Goal: Information Seeking & Learning: Get advice/opinions

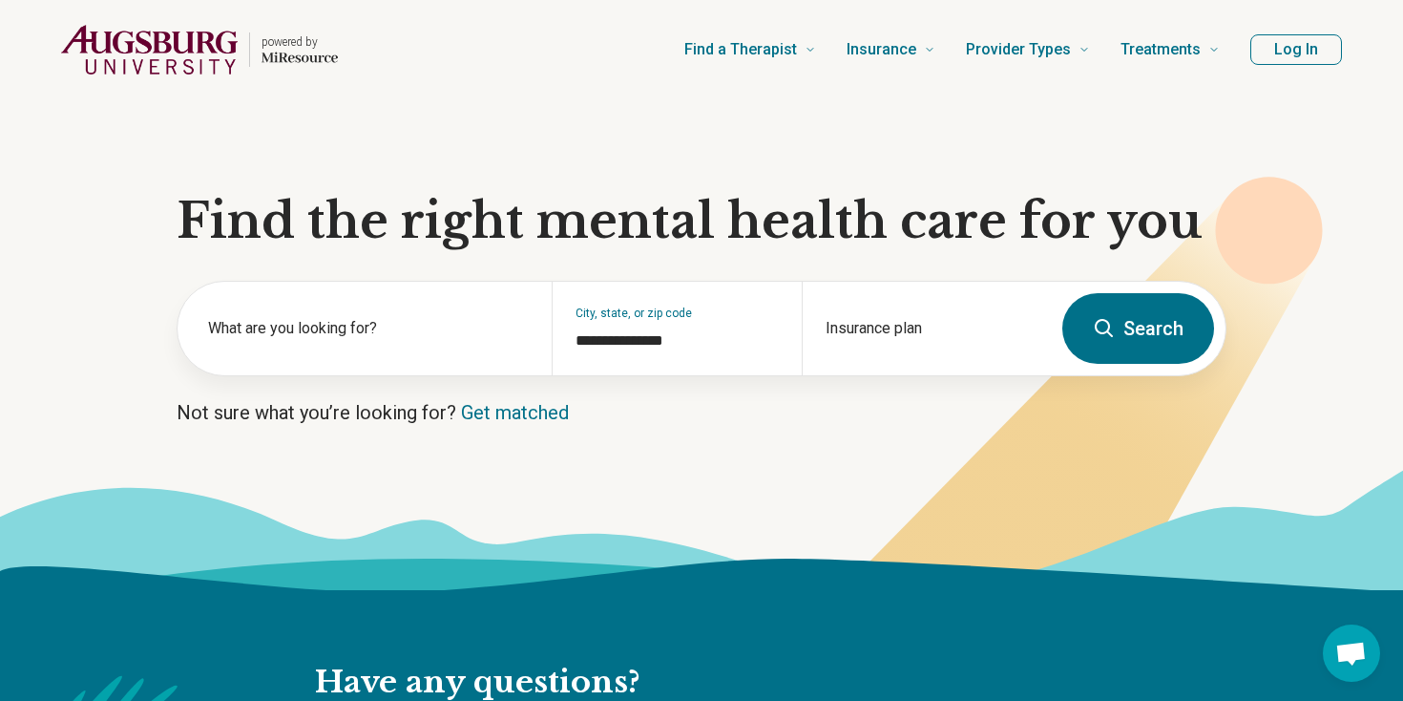
scroll to position [7, 0]
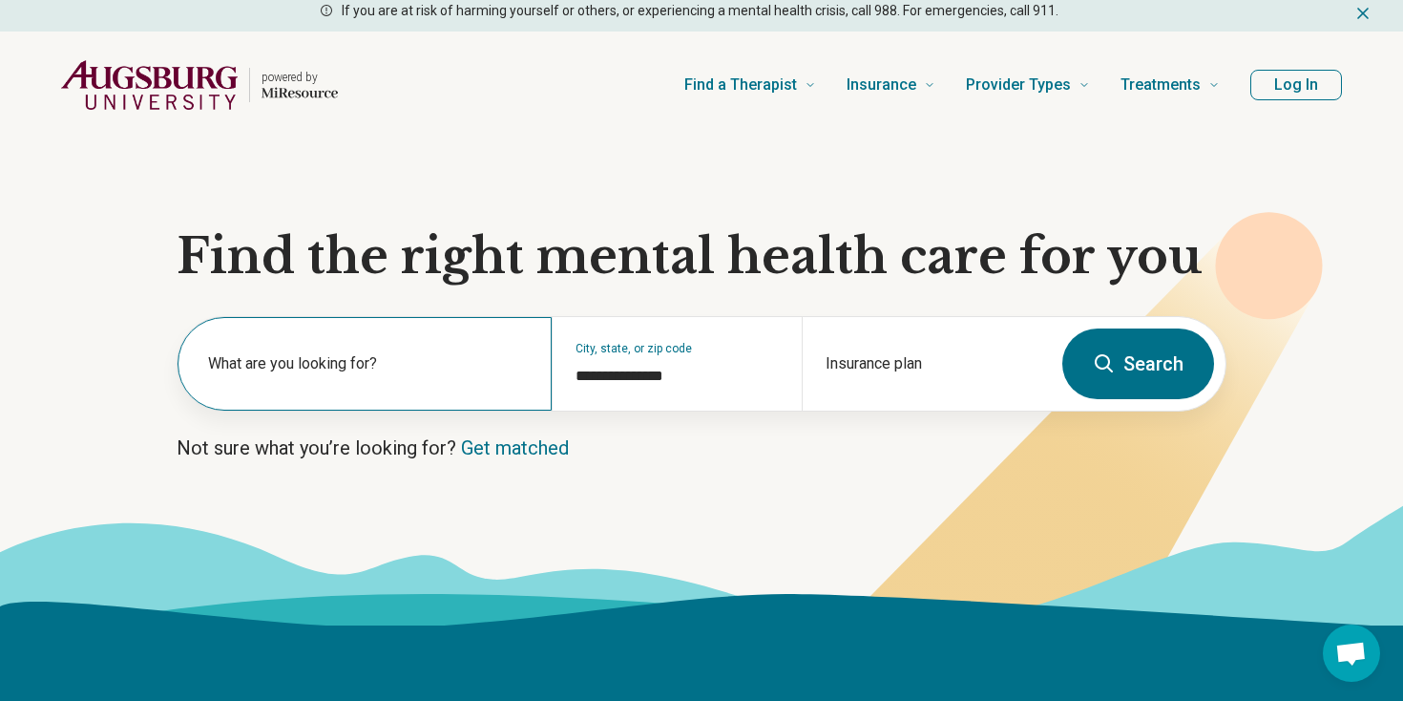
click at [392, 363] on label "What are you looking for?" at bounding box center [368, 363] width 321 height 23
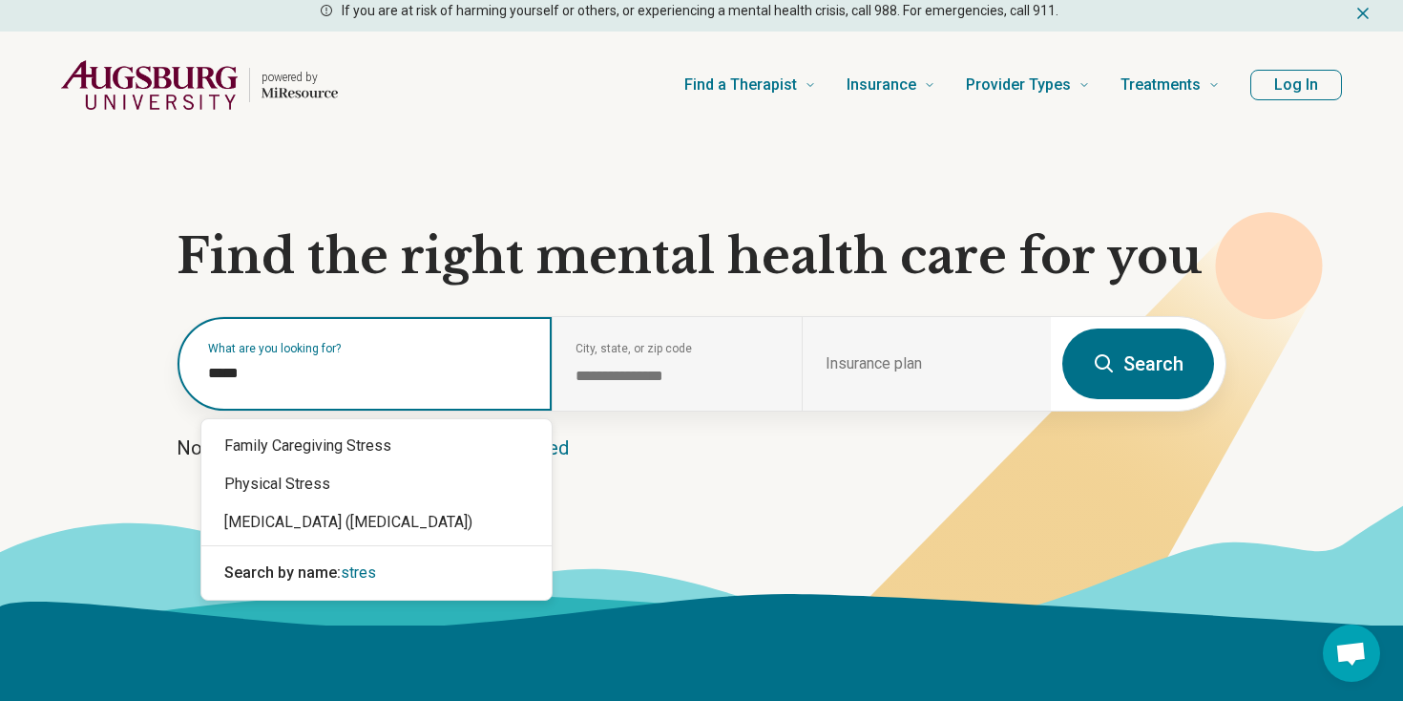
type input "******"
click at [363, 524] on div "[MEDICAL_DATA] ([MEDICAL_DATA])" at bounding box center [376, 522] width 350 height 38
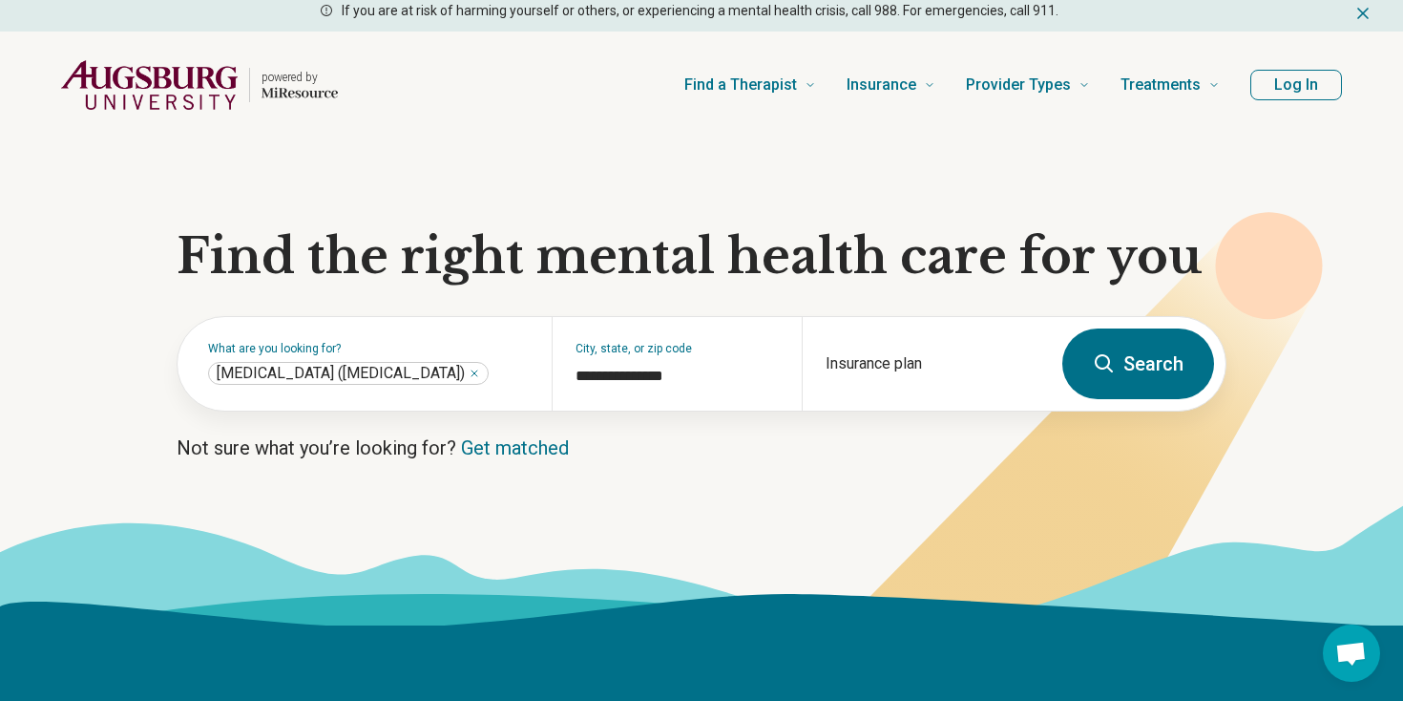
click at [1147, 352] on button "Search" at bounding box center [1139, 363] width 152 height 71
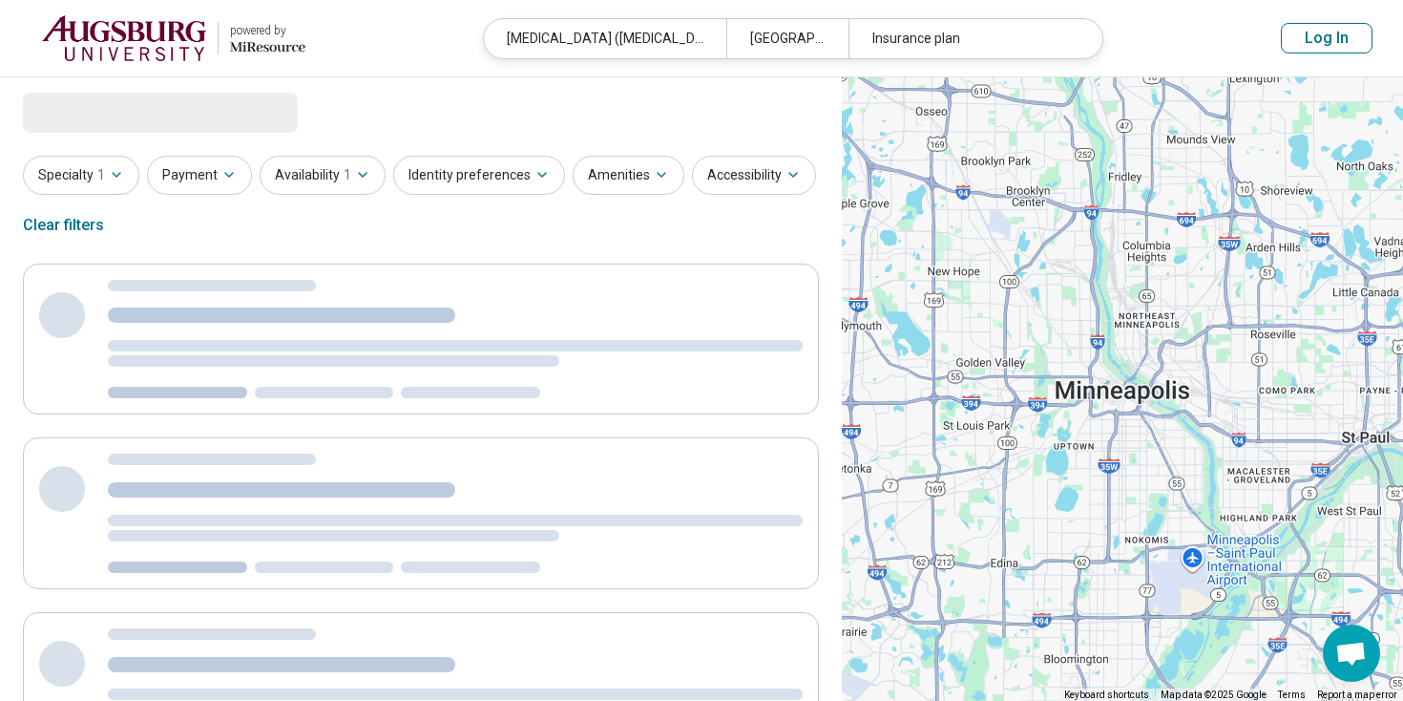
select select "***"
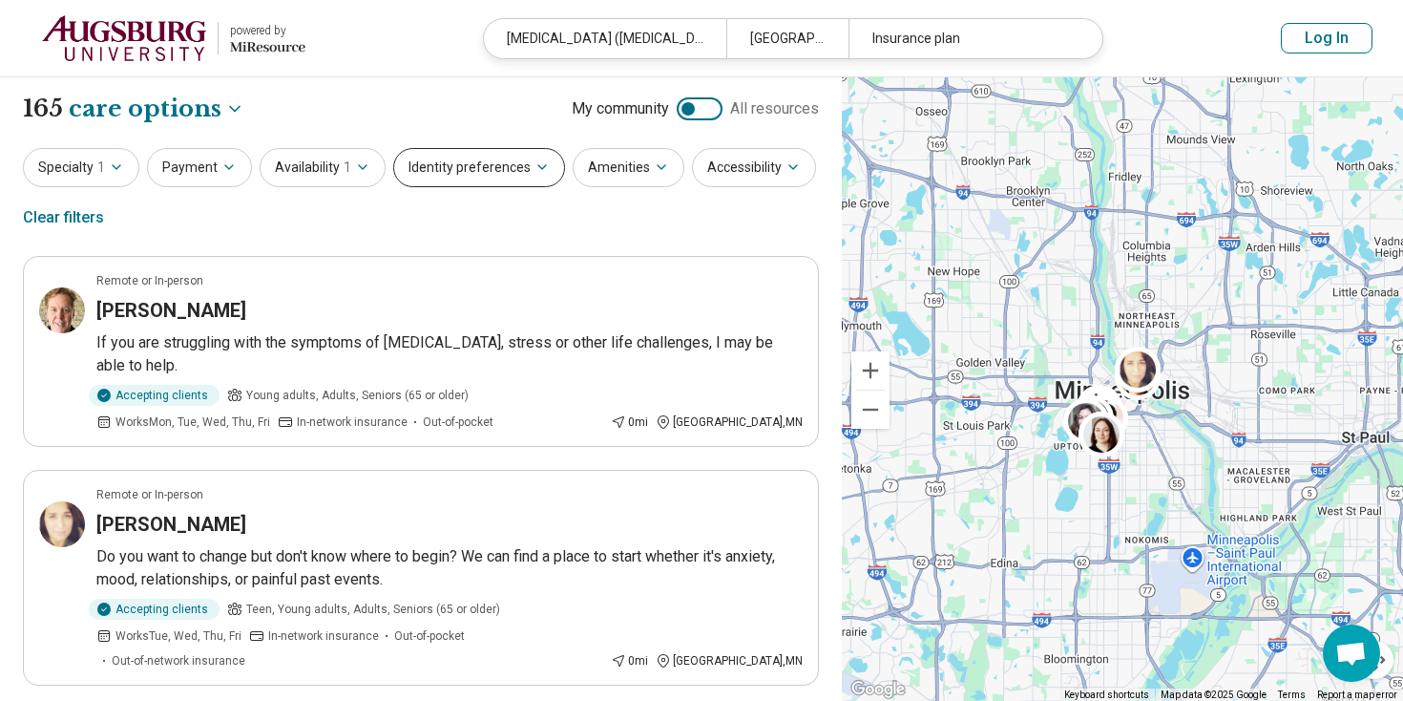
click at [480, 176] on button "Identity preferences" at bounding box center [479, 167] width 172 height 39
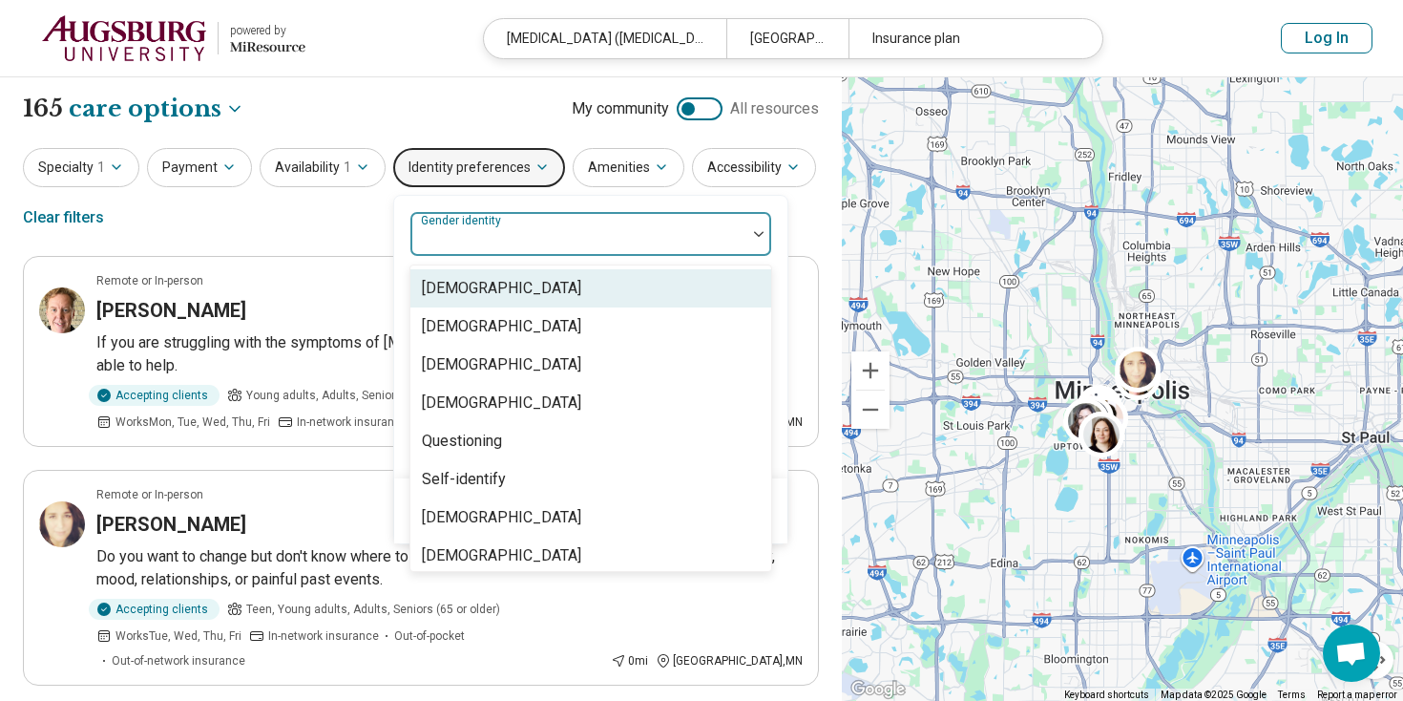
click at [474, 223] on label "Gender identity" at bounding box center [463, 220] width 84 height 13
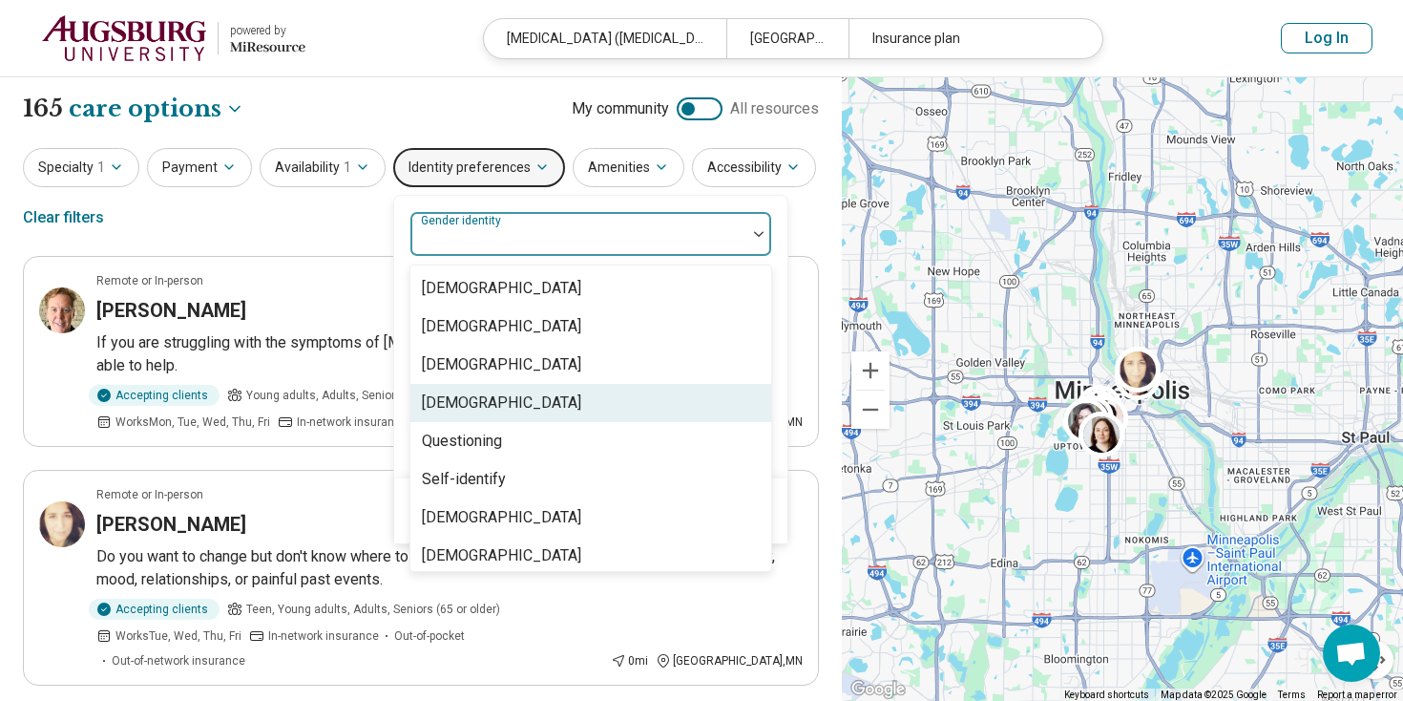
click at [495, 408] on div "[DEMOGRAPHIC_DATA]" at bounding box center [590, 403] width 361 height 38
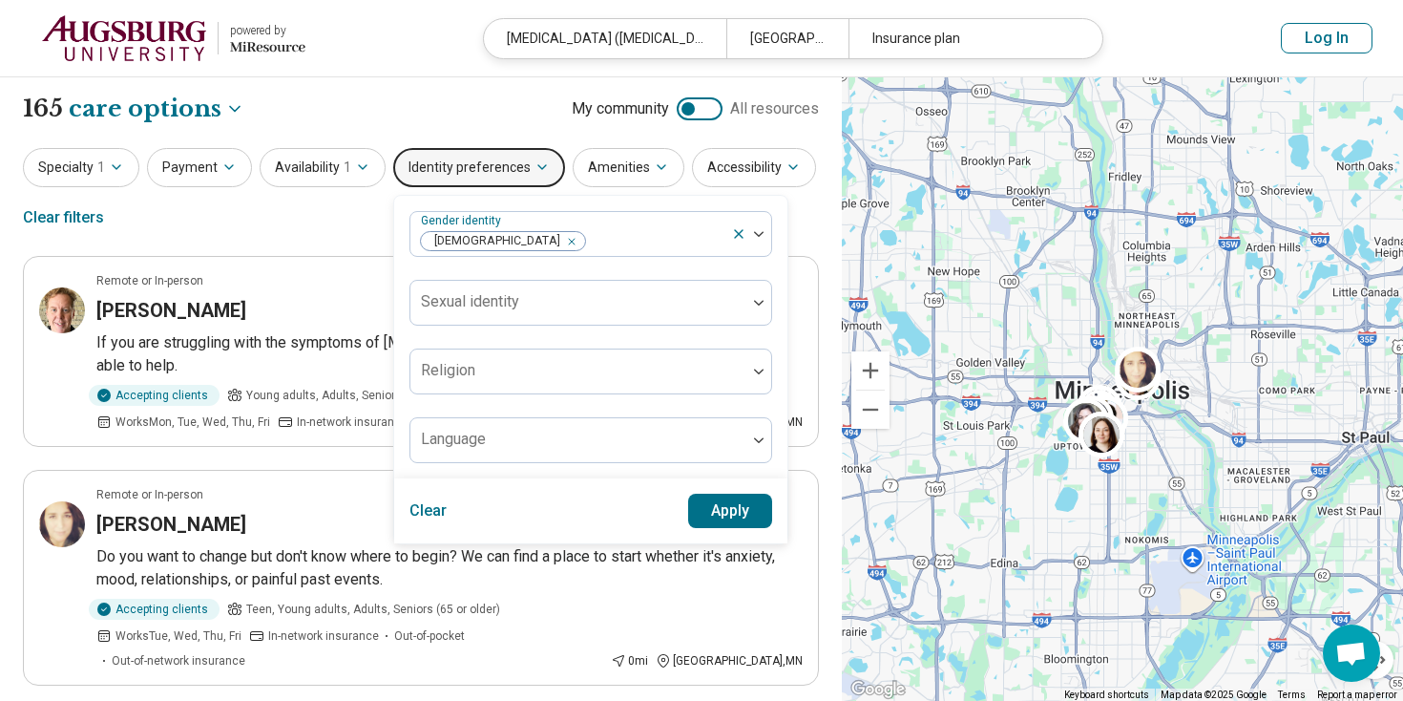
click at [352, 238] on div "Specialty 1 Payment Availability 1 Identity preferences Gender identity [DEMOGR…" at bounding box center [421, 194] width 796 height 93
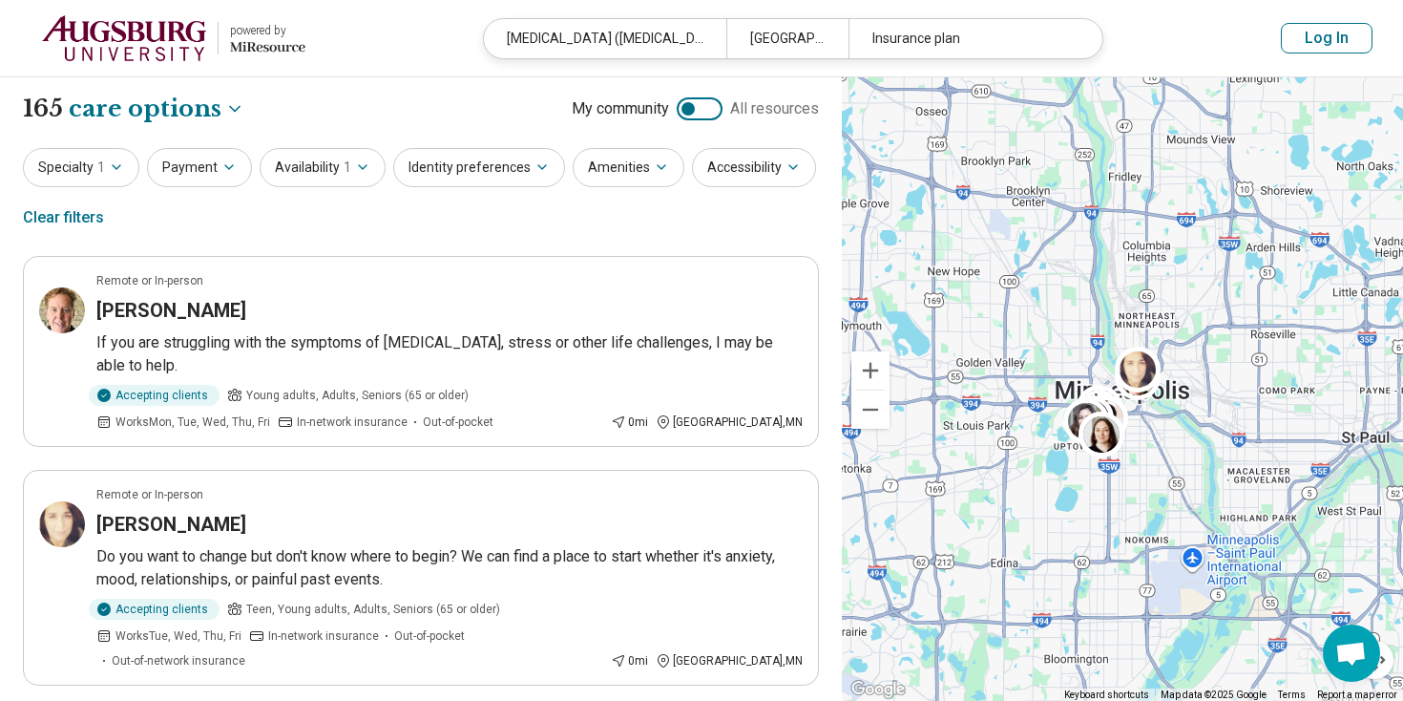
click at [440, 186] on div "Specialty 1 Payment Availability 1 Identity preferences Amenities Accessibility…" at bounding box center [421, 194] width 796 height 93
click at [456, 169] on button "Identity preferences" at bounding box center [479, 167] width 172 height 39
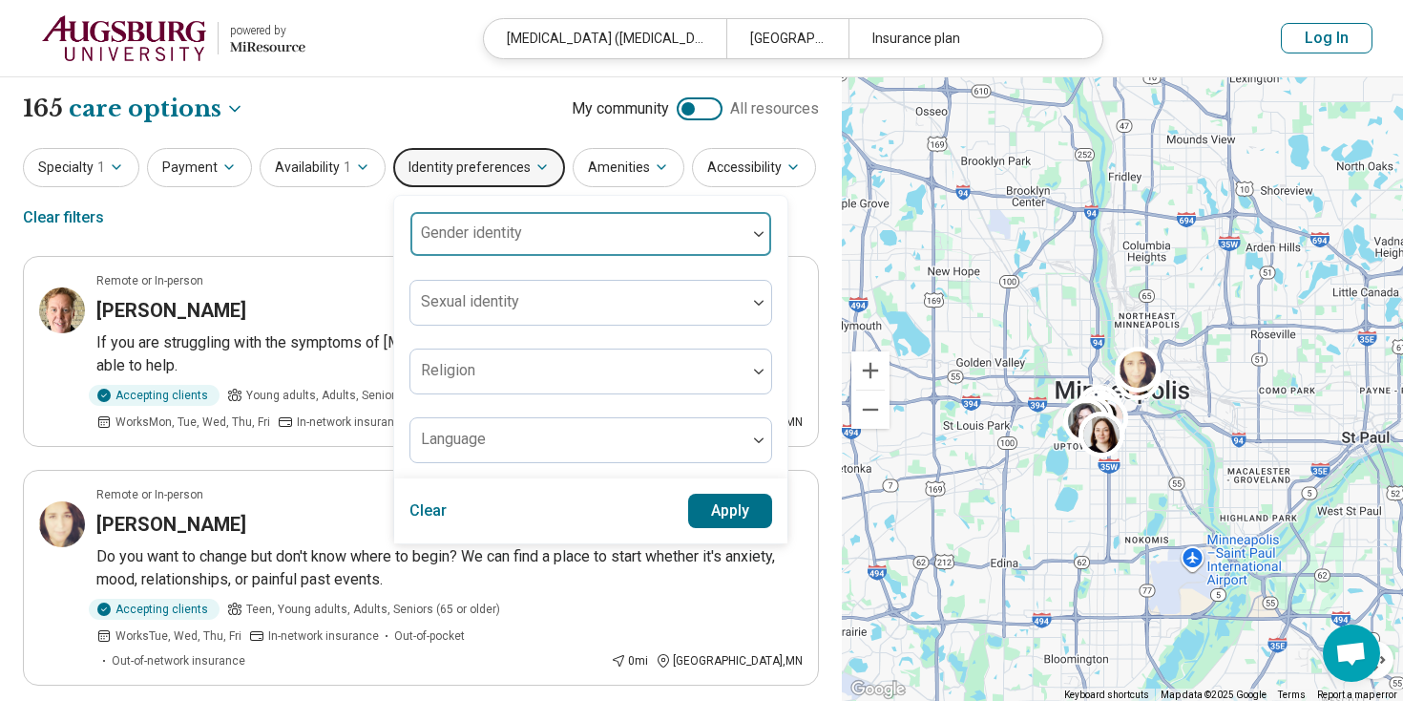
click at [482, 232] on div "Gender identity" at bounding box center [591, 234] width 363 height 46
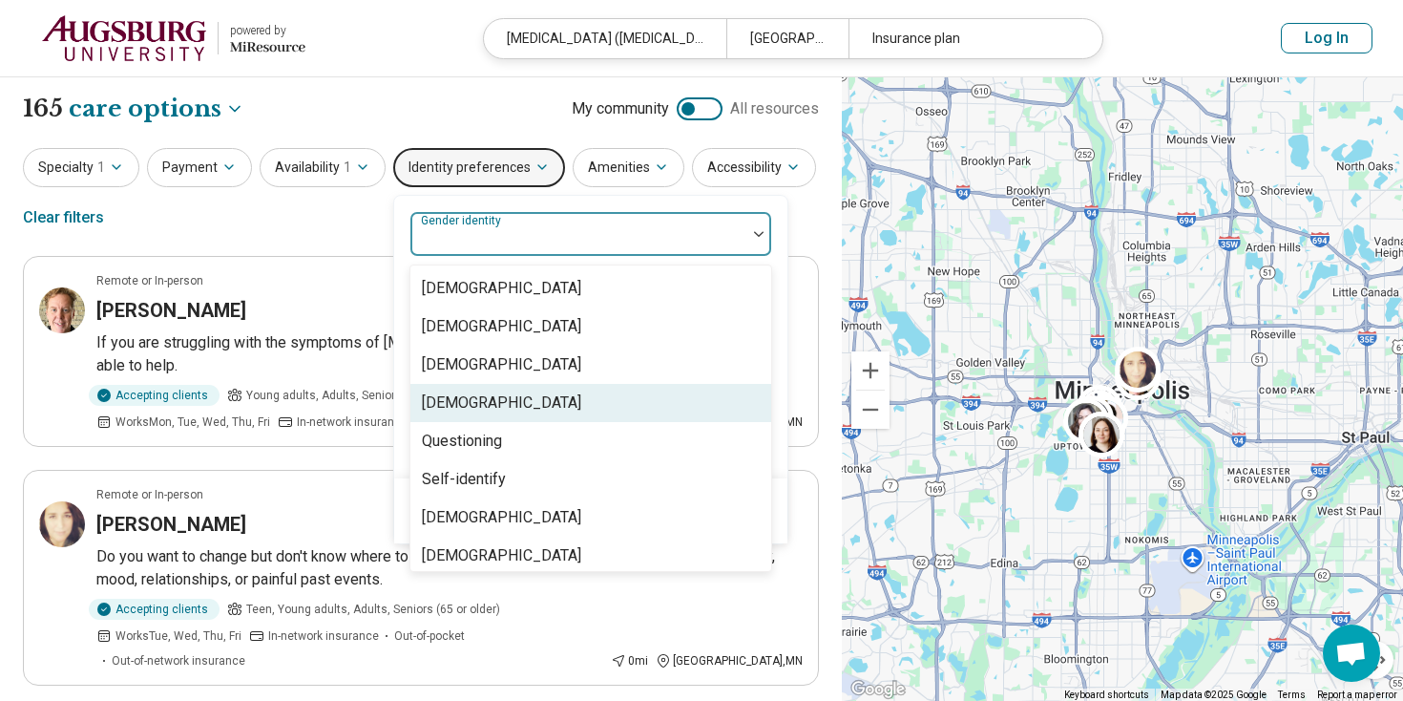
click at [485, 398] on div "[DEMOGRAPHIC_DATA]" at bounding box center [501, 402] width 159 height 23
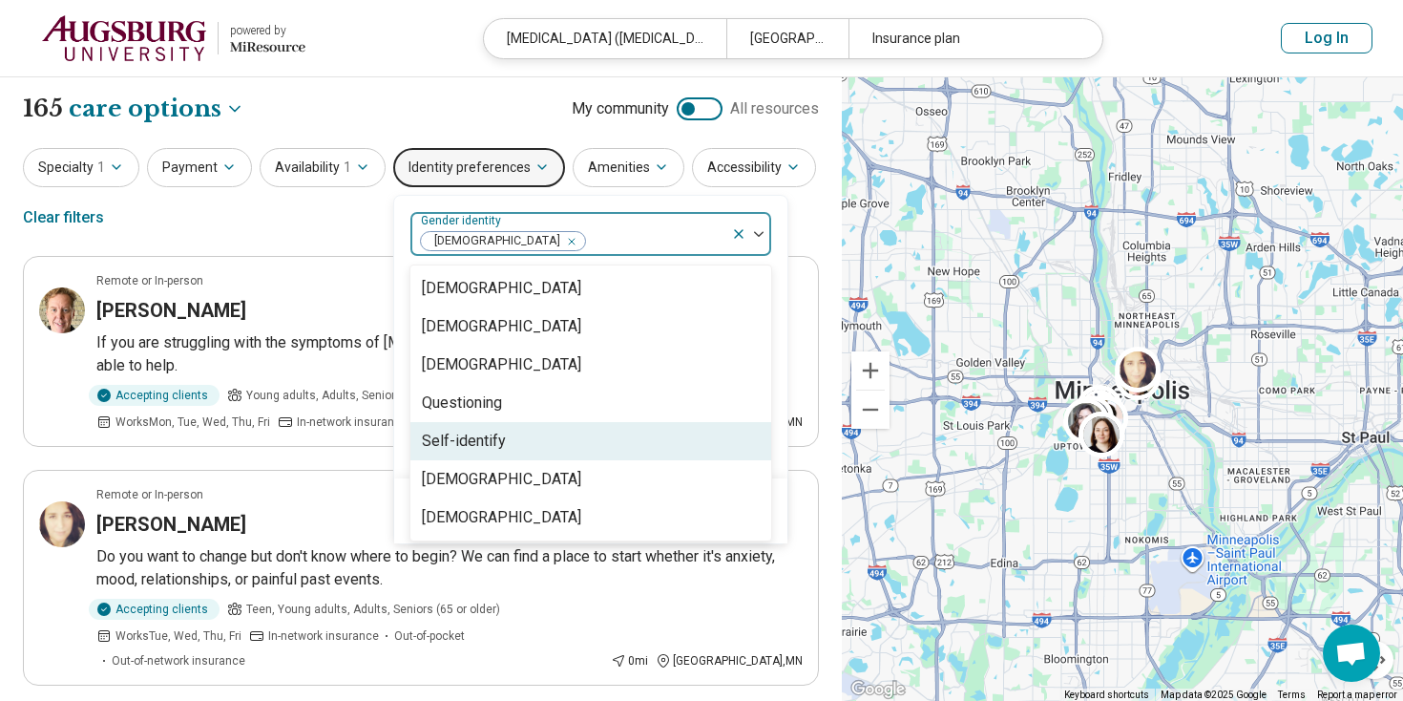
click at [544, 438] on div "Self-identify" at bounding box center [590, 441] width 361 height 38
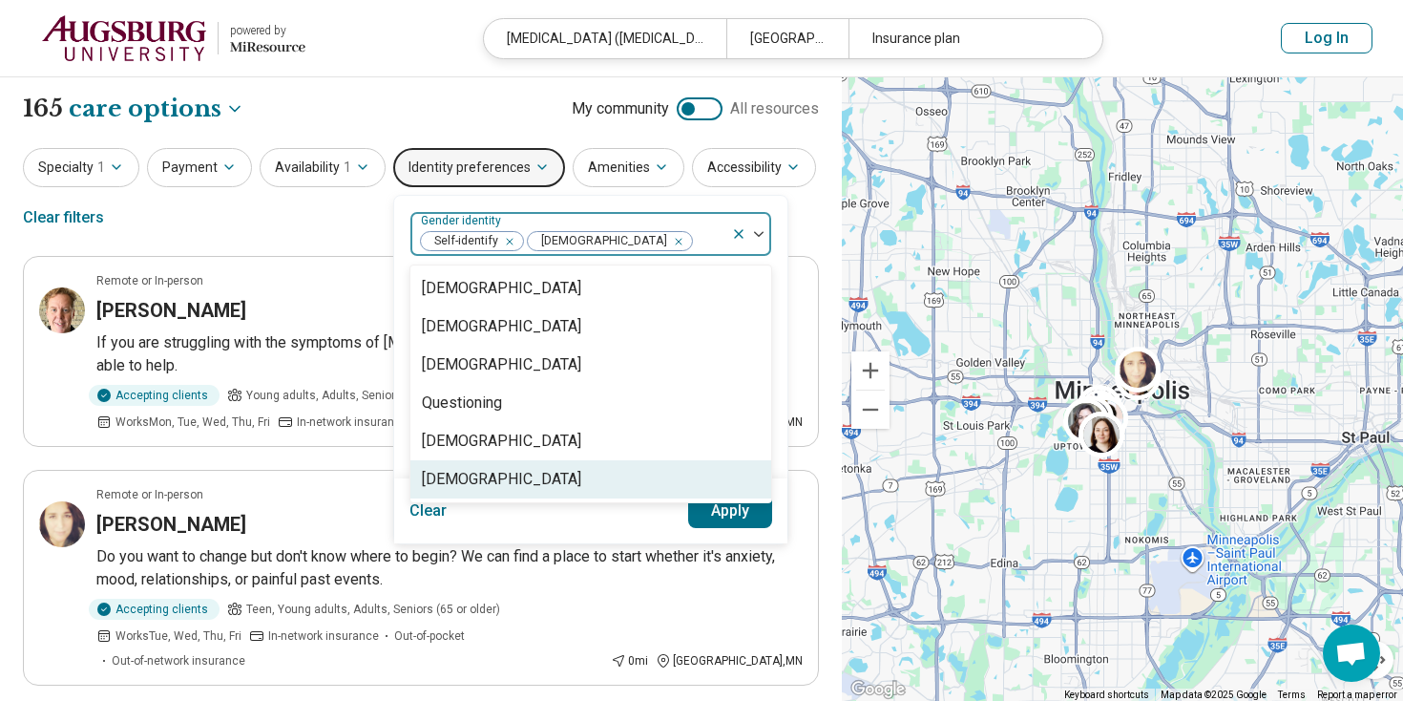
click at [727, 516] on button "Apply" at bounding box center [730, 511] width 85 height 34
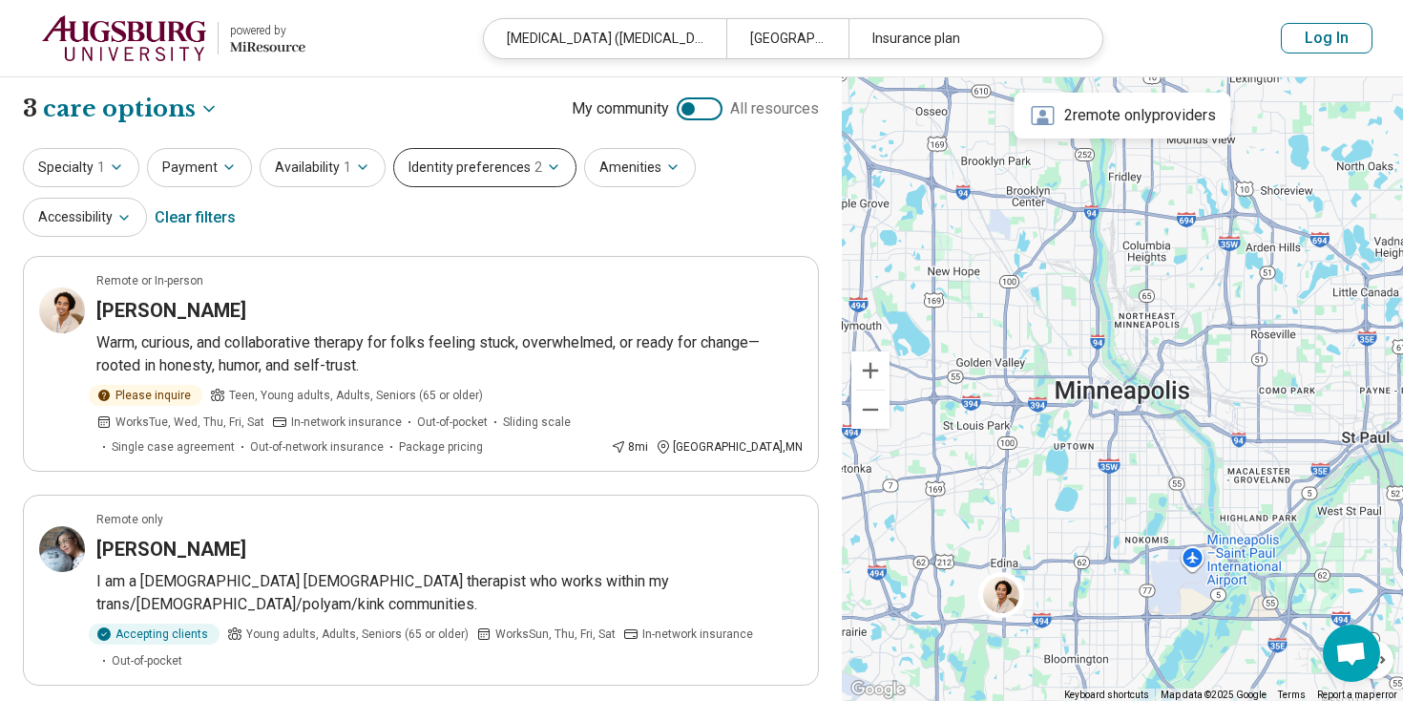
click at [467, 166] on button "Identity preferences 2" at bounding box center [484, 167] width 183 height 39
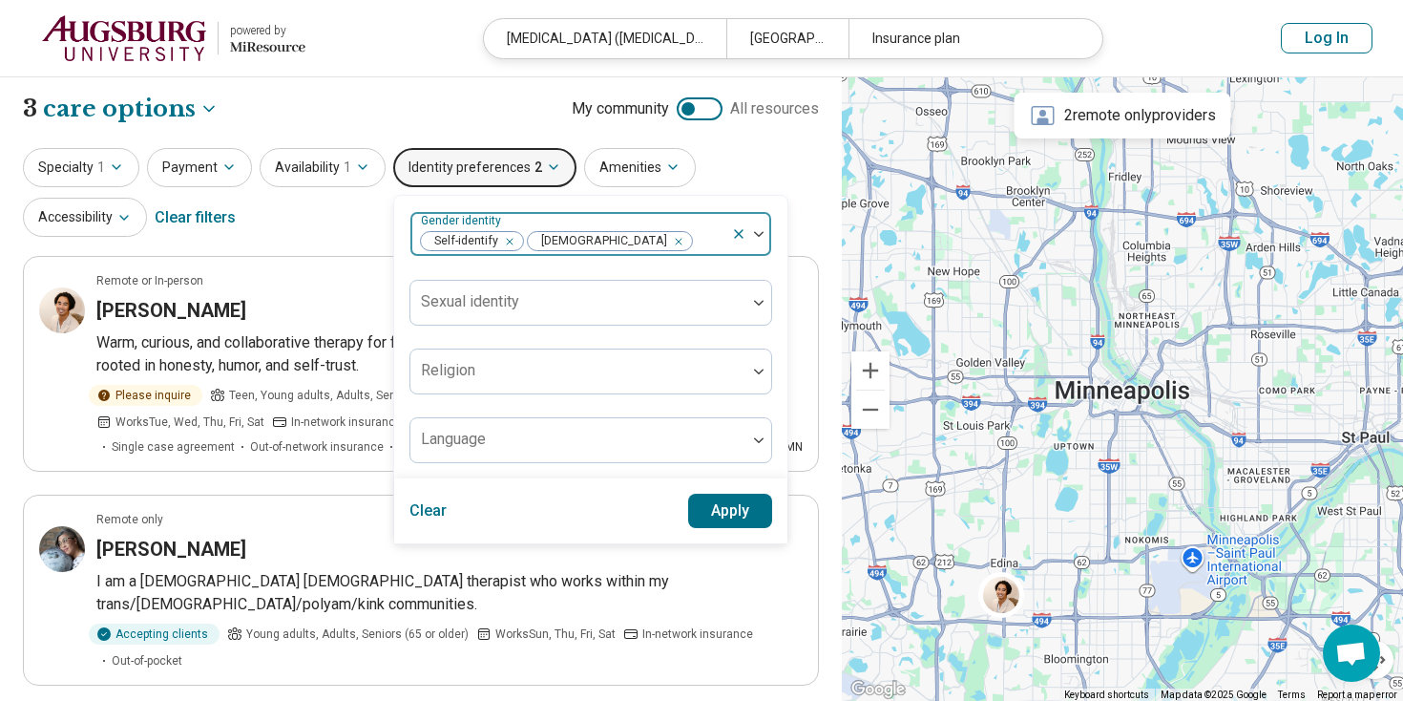
click at [663, 242] on div "Remove [object Object]" at bounding box center [674, 241] width 23 height 23
click at [507, 241] on div "Remove [object Object]" at bounding box center [506, 241] width 23 height 23
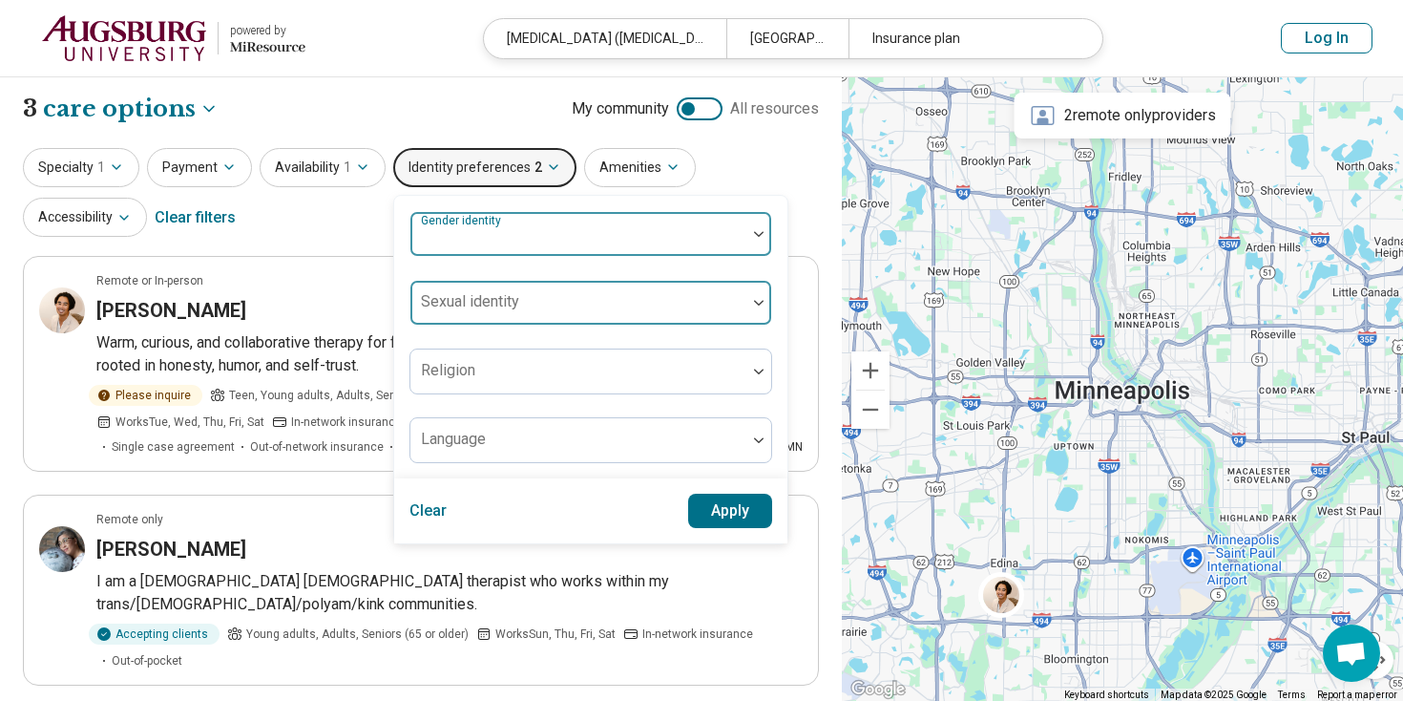
click at [512, 291] on div "Sexual identity" at bounding box center [591, 303] width 363 height 46
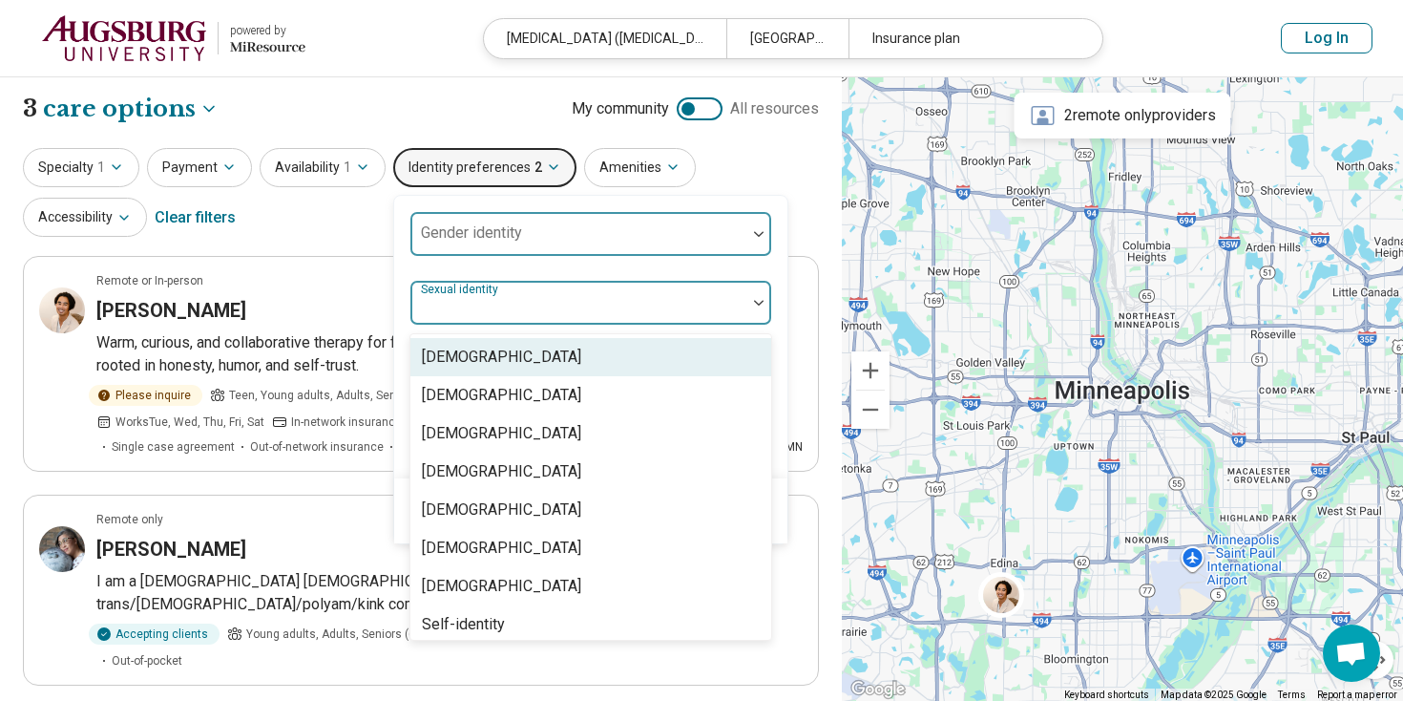
click at [496, 344] on div "[DEMOGRAPHIC_DATA]" at bounding box center [590, 357] width 361 height 38
click at [576, 263] on div "Gender identity option [DEMOGRAPHIC_DATA], selected. [DEMOGRAPHIC_DATA], 1 of 7…" at bounding box center [591, 337] width 363 height 252
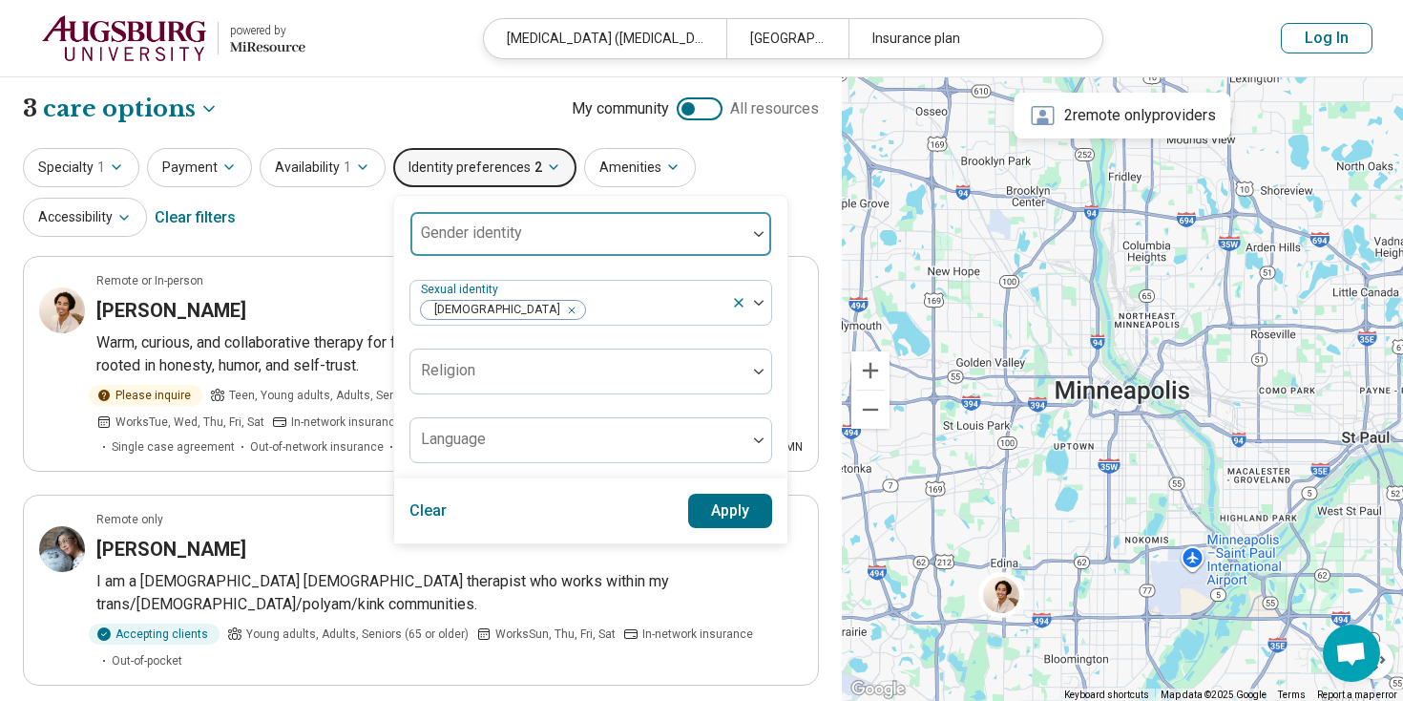
click at [723, 510] on button "Apply" at bounding box center [730, 511] width 85 height 34
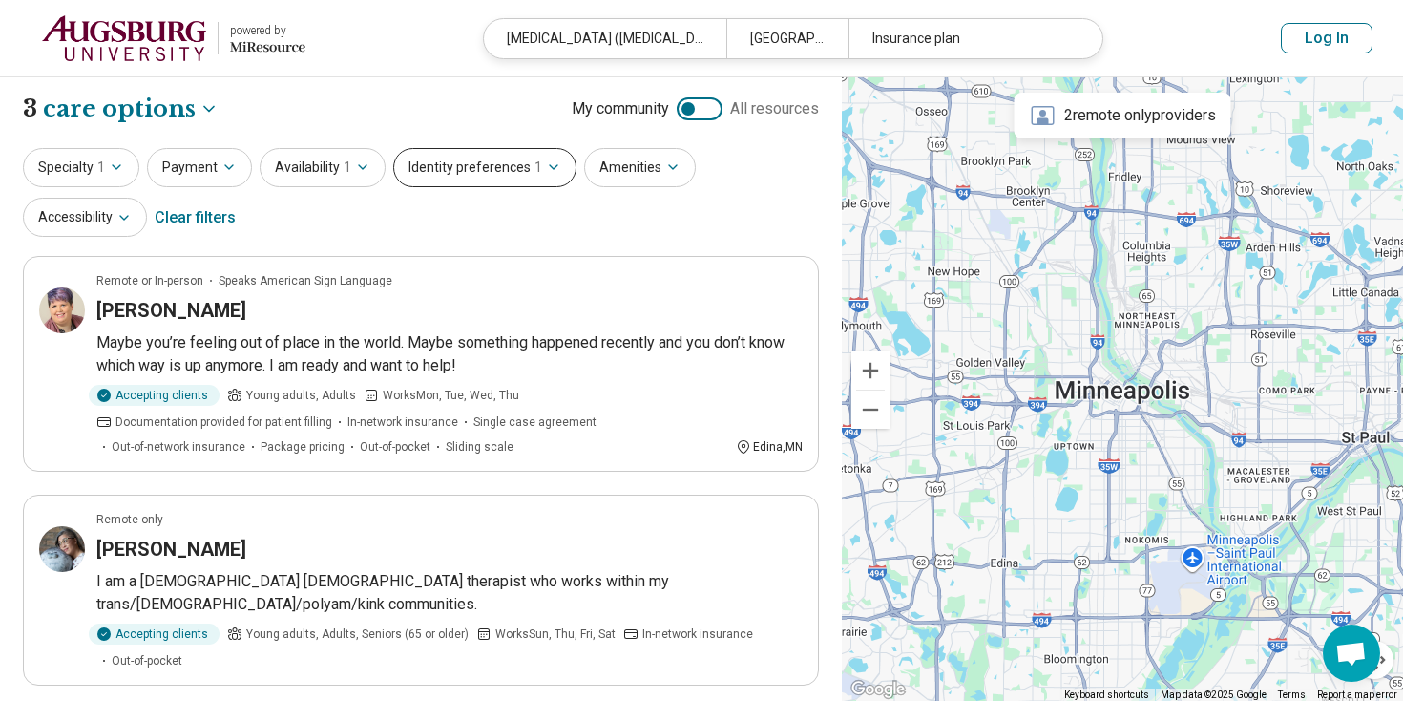
click at [500, 162] on button "Identity preferences 1" at bounding box center [484, 167] width 183 height 39
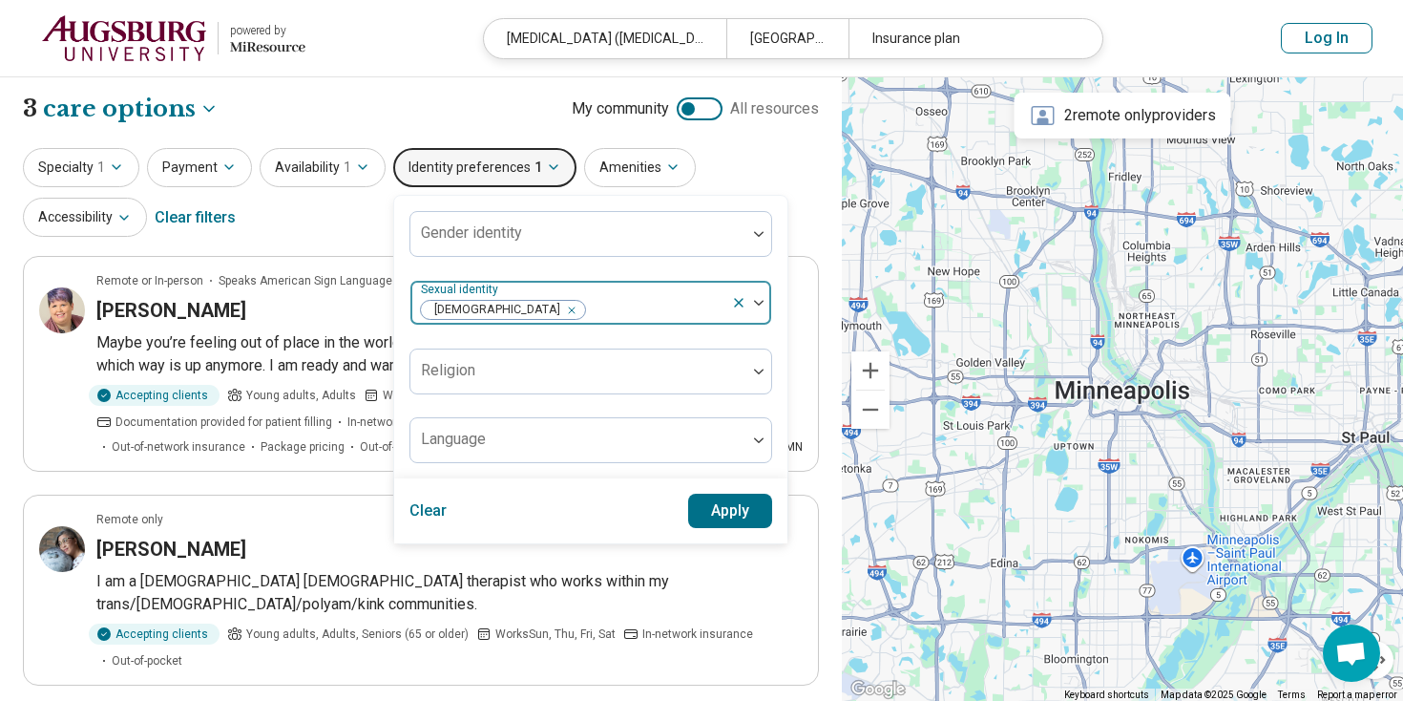
click at [557, 311] on div "Remove [object Object]" at bounding box center [568, 310] width 23 height 23
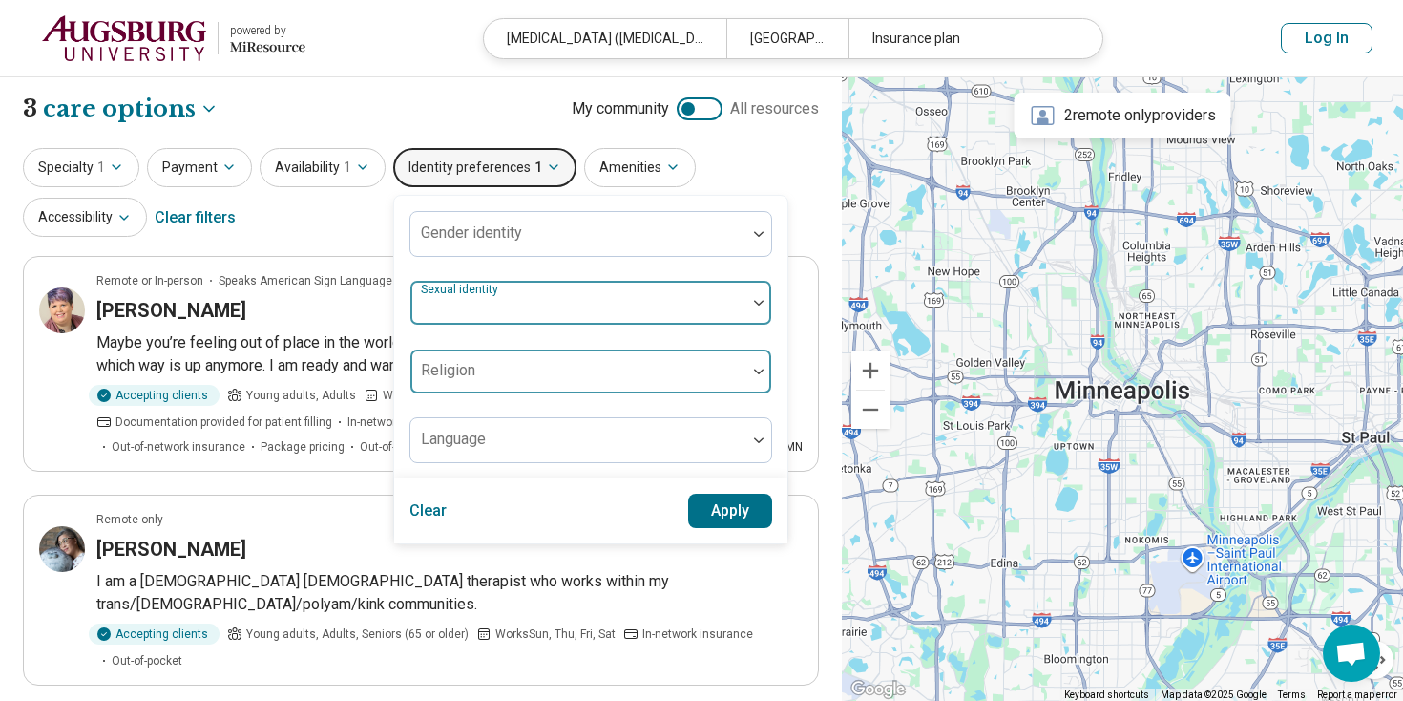
click at [486, 373] on div at bounding box center [578, 379] width 321 height 27
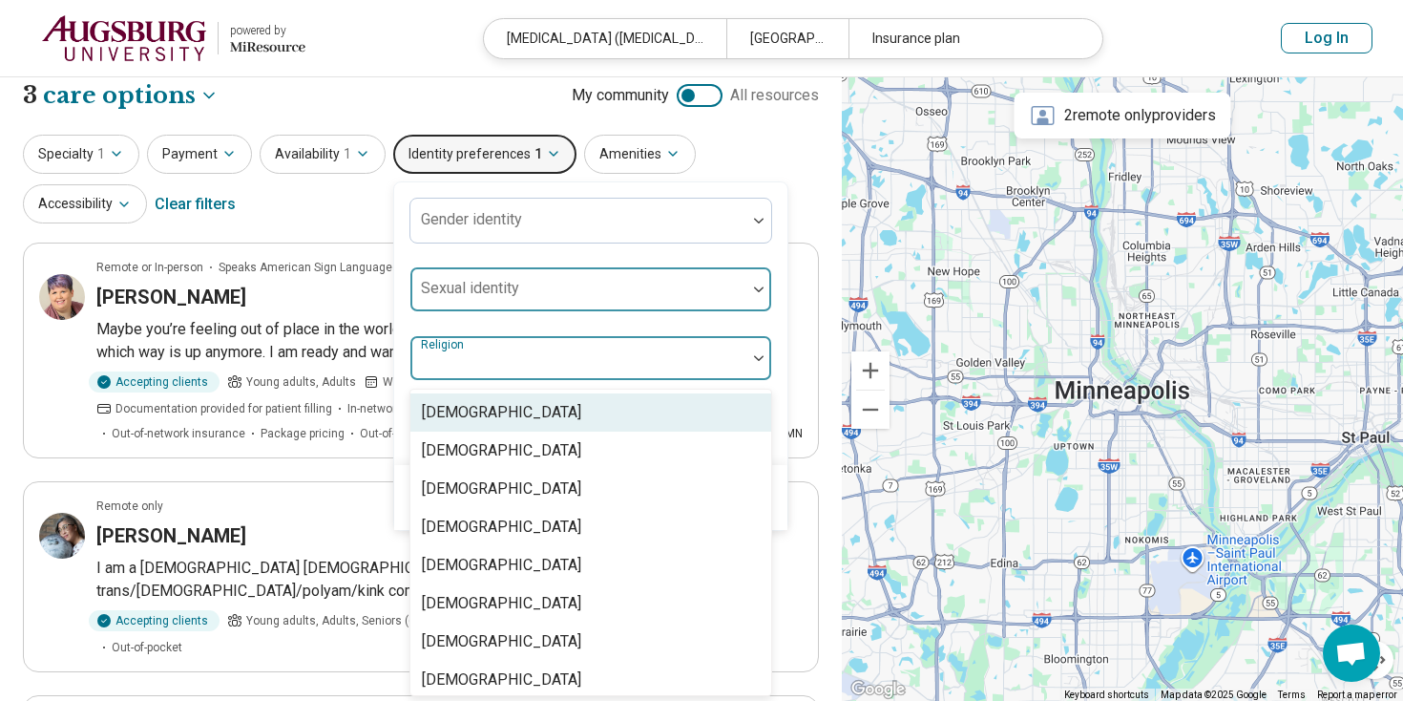
scroll to position [15, 0]
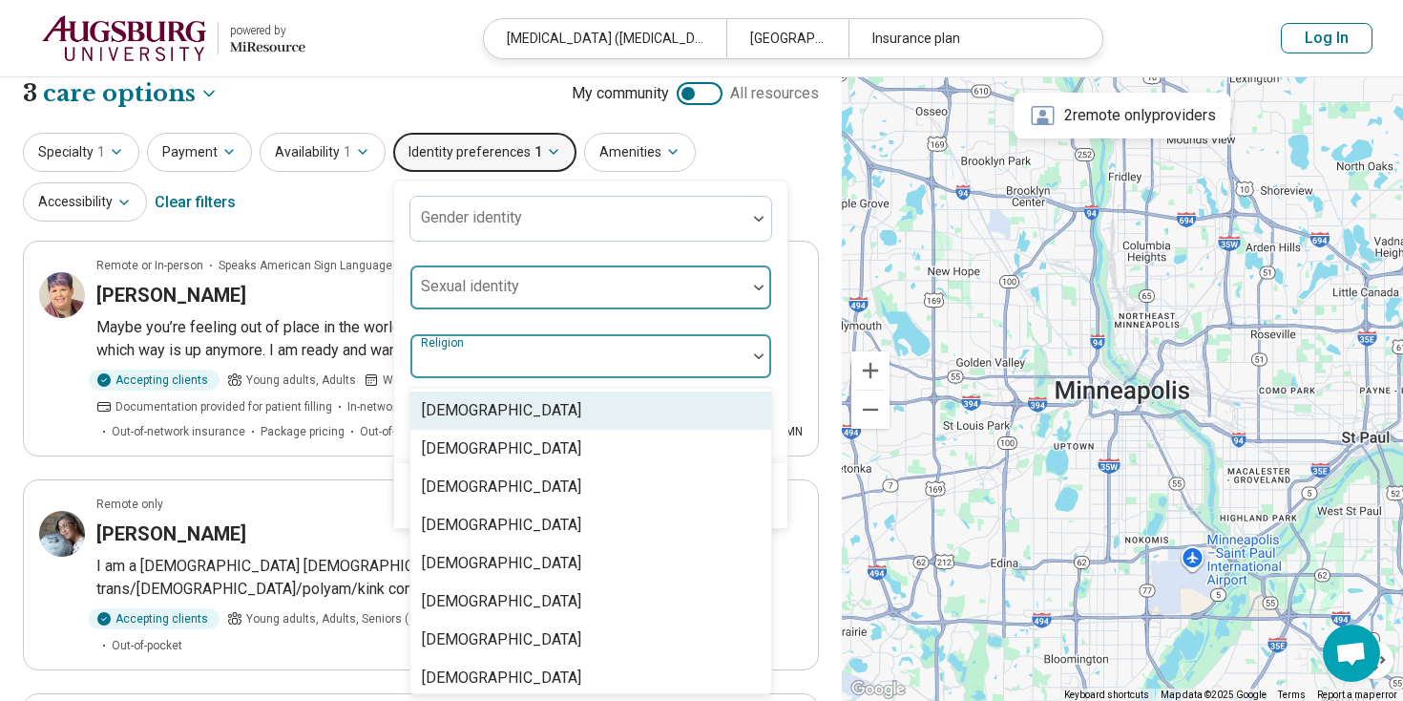
click at [486, 373] on div at bounding box center [578, 363] width 321 height 27
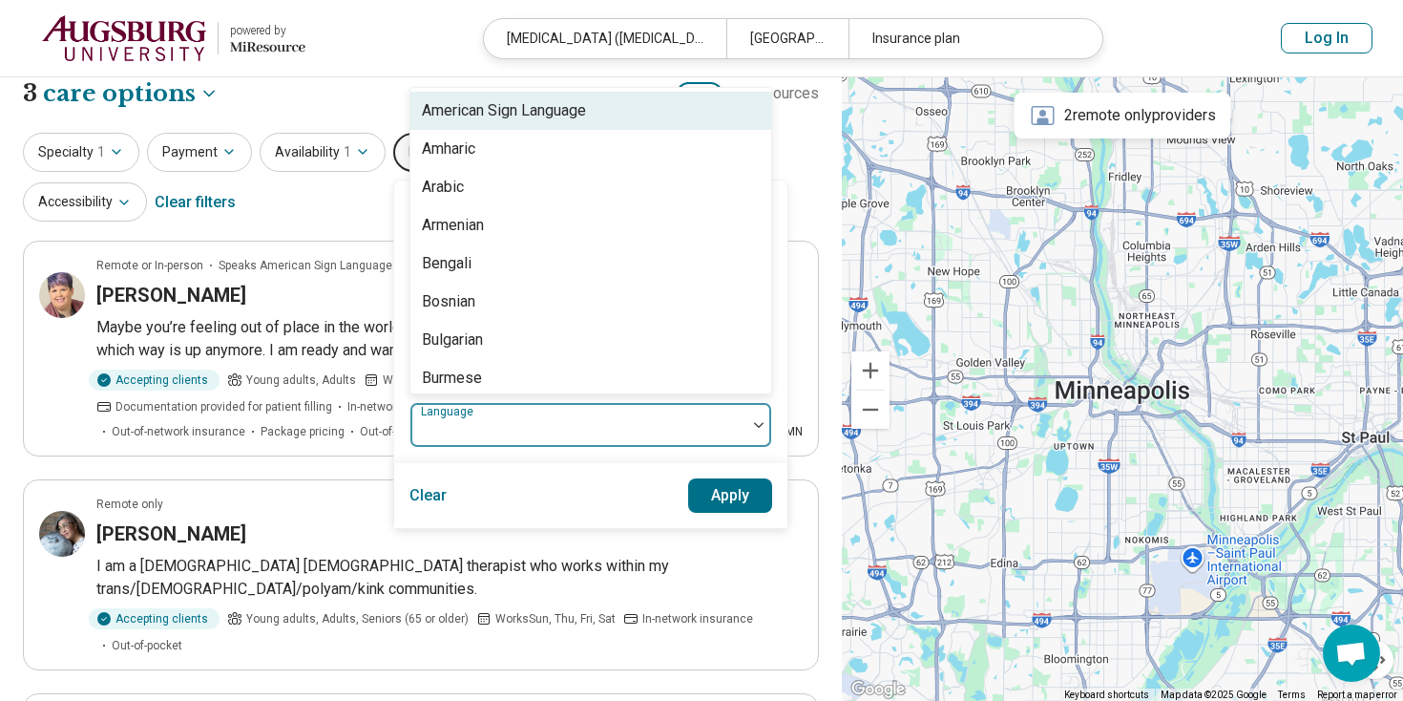
click at [478, 428] on div "Language" at bounding box center [591, 425] width 363 height 46
click at [477, 422] on div at bounding box center [578, 432] width 321 height 27
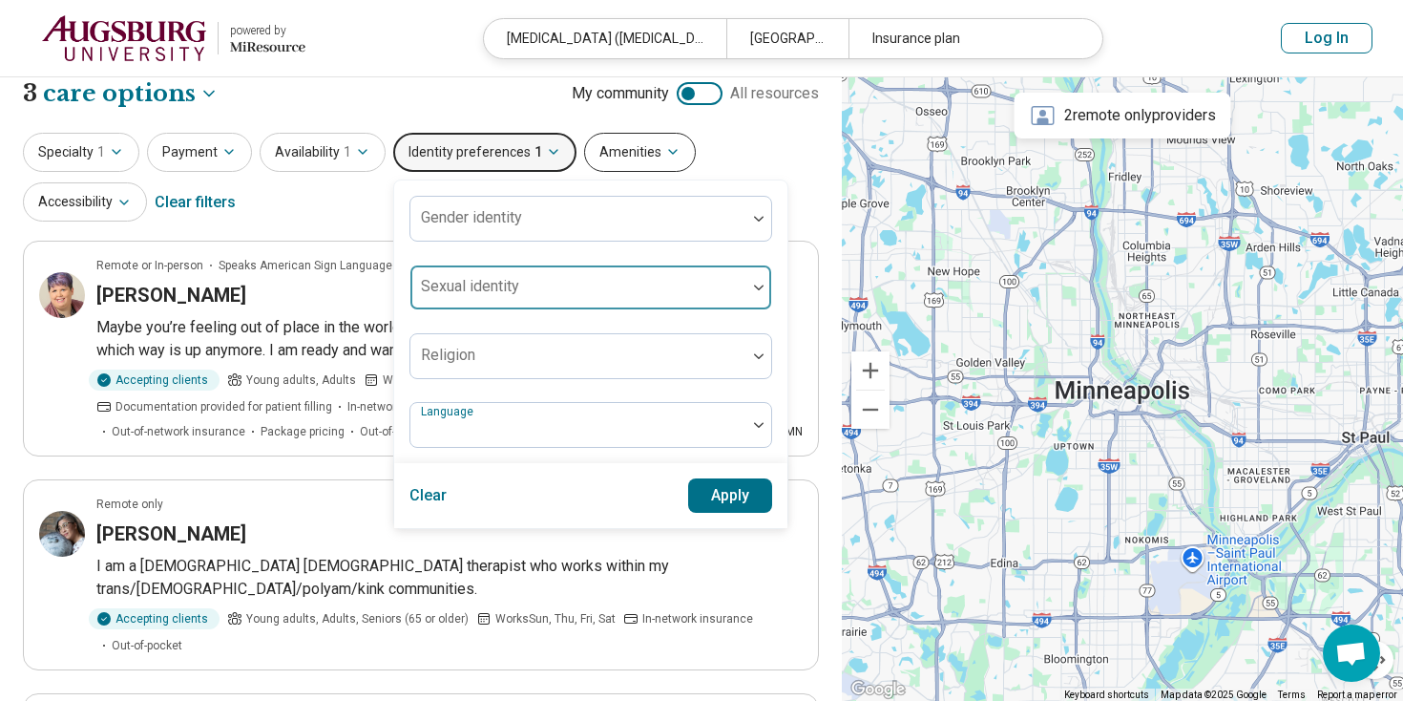
click at [603, 152] on button "Amenities" at bounding box center [640, 152] width 112 height 39
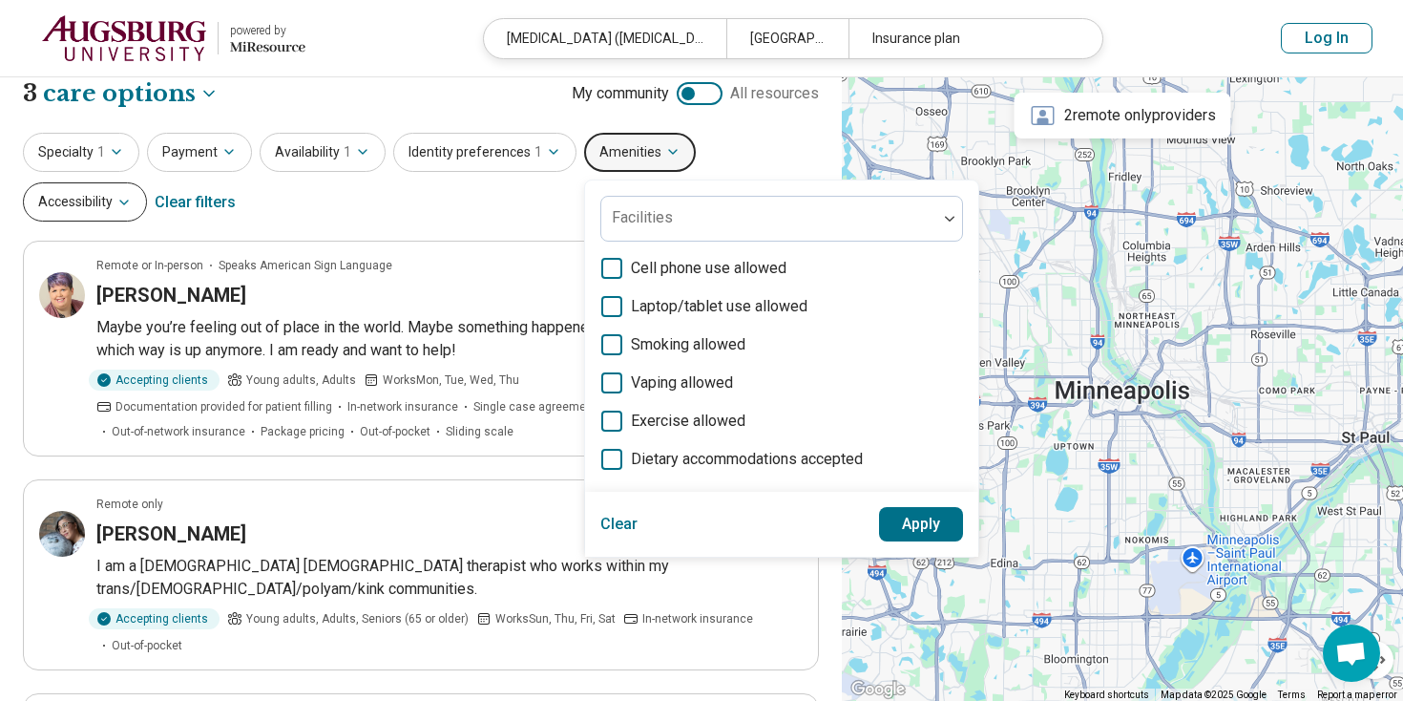
click at [147, 182] on button "Accessibility" at bounding box center [85, 201] width 124 height 39
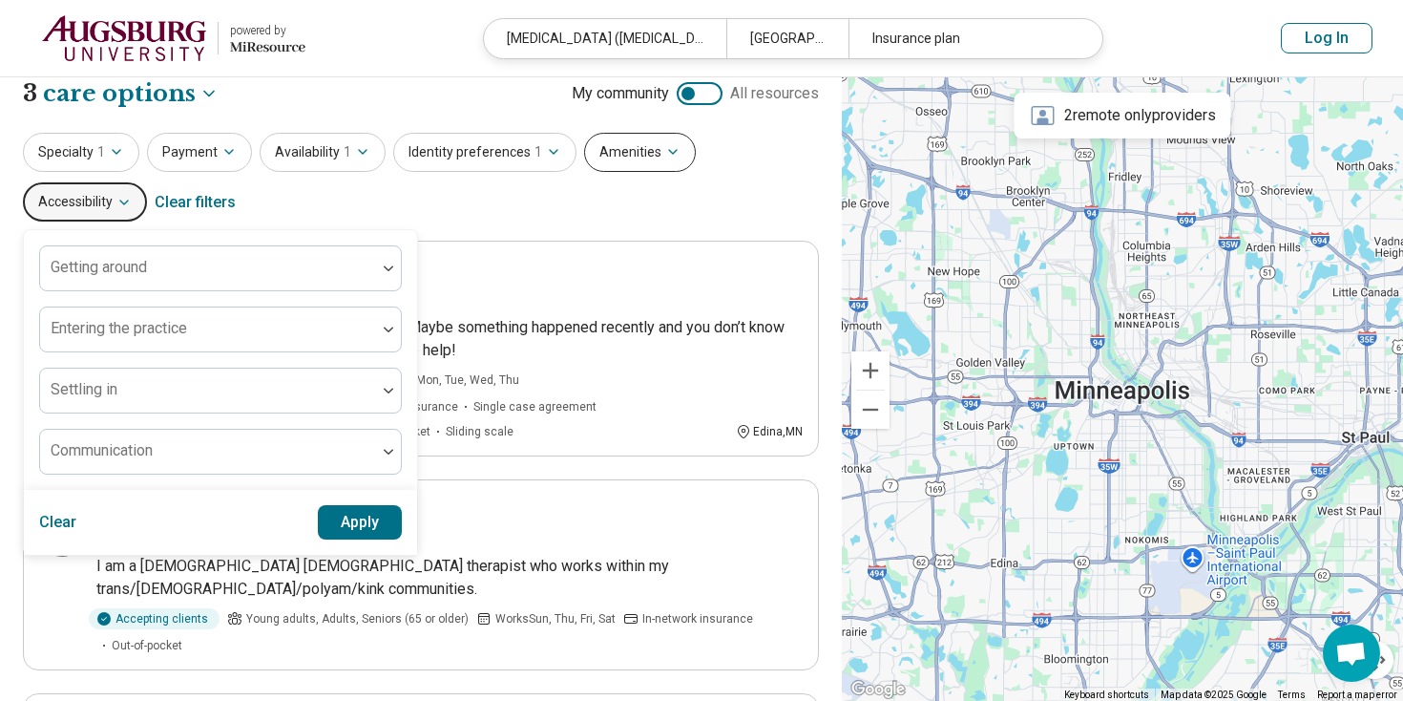
click at [665, 157] on icon "button" at bounding box center [672, 151] width 15 height 15
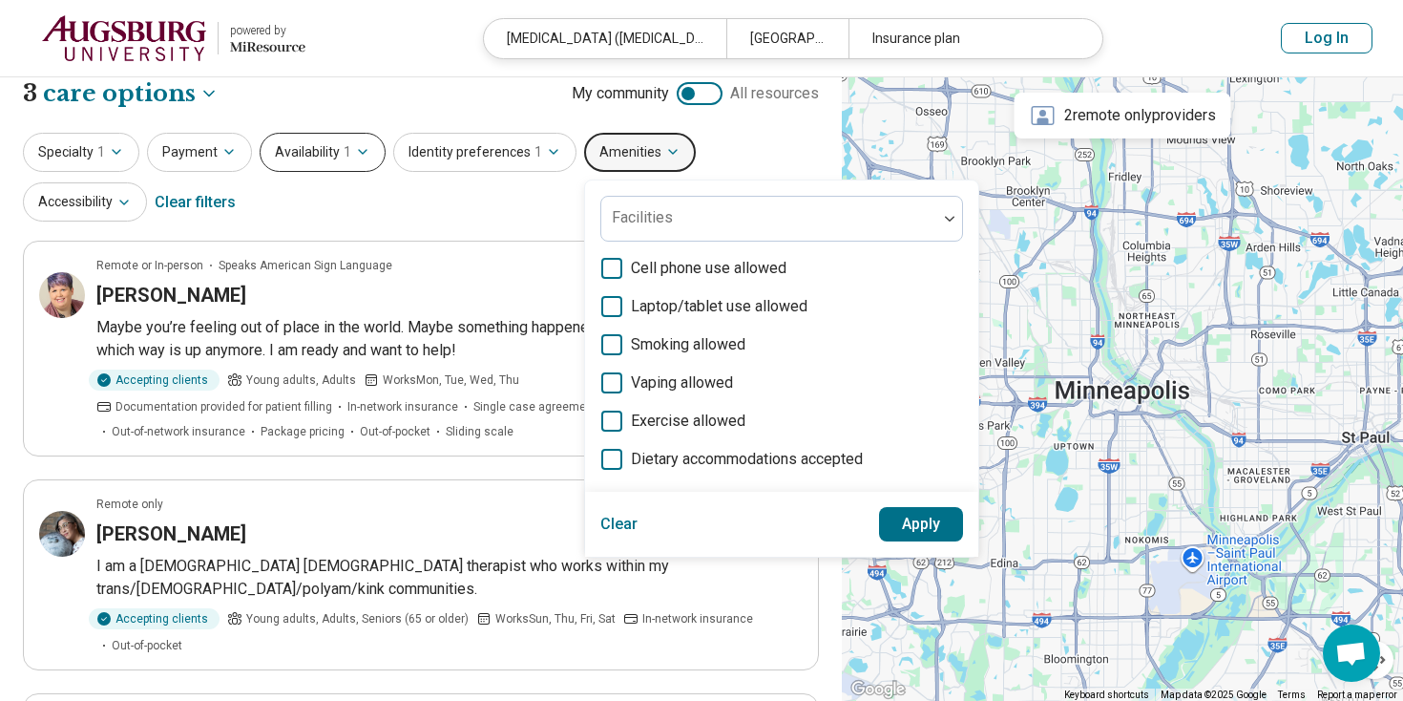
click at [337, 152] on button "Availability 1" at bounding box center [323, 152] width 126 height 39
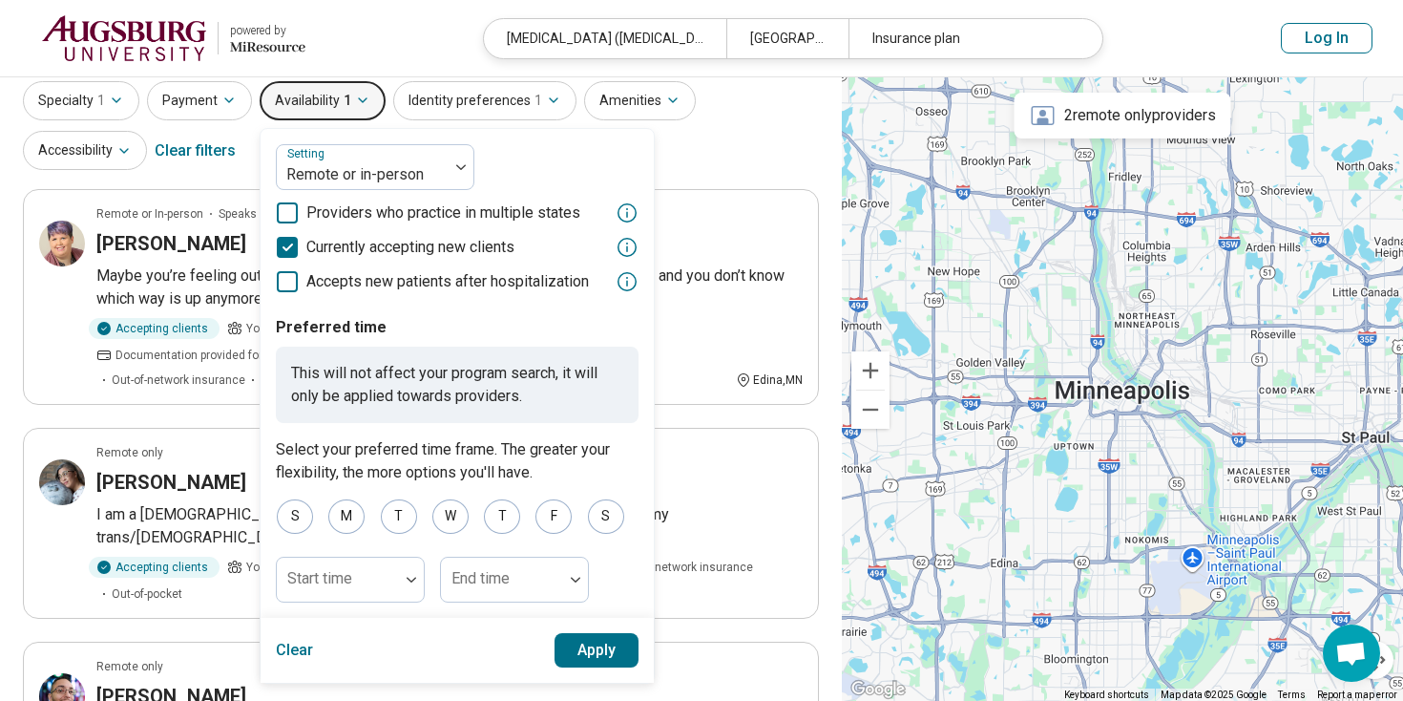
scroll to position [53, 0]
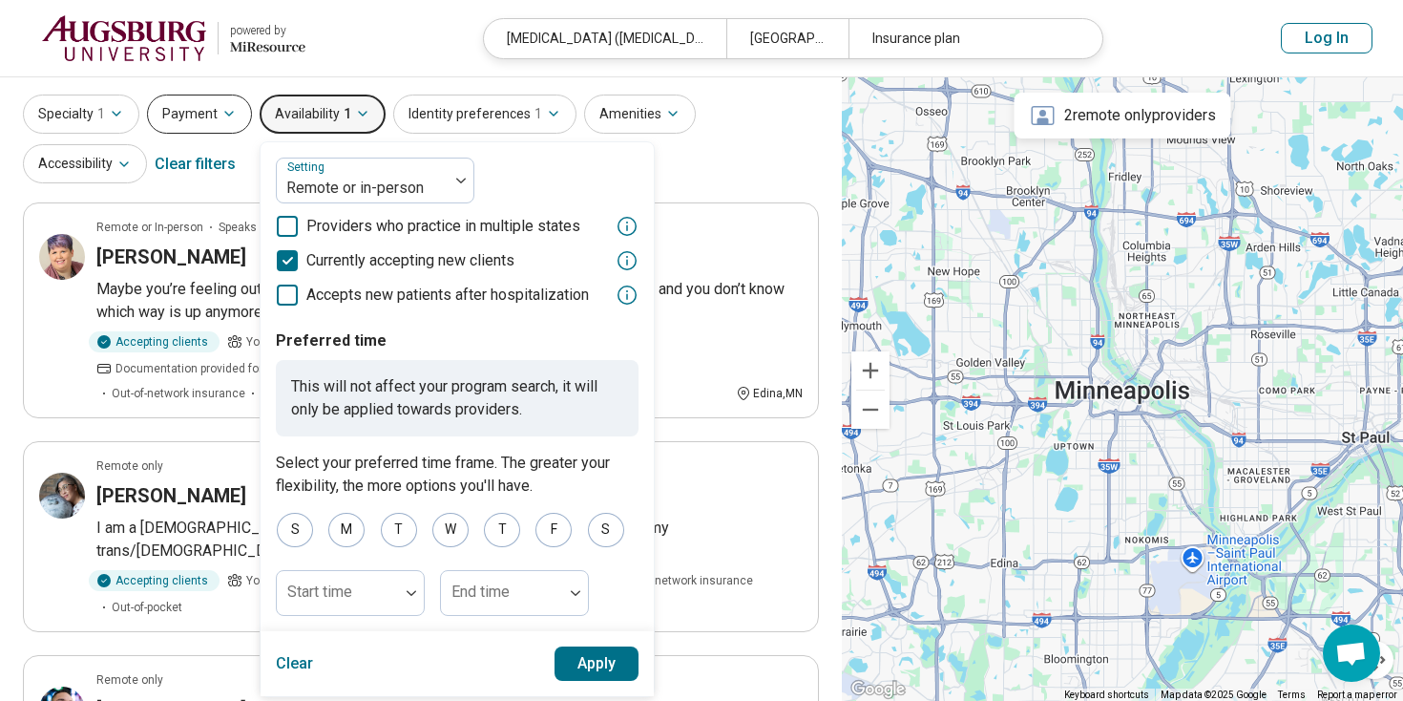
click at [210, 124] on button "Payment" at bounding box center [199, 114] width 105 height 39
